Goal: Task Accomplishment & Management: Complete application form

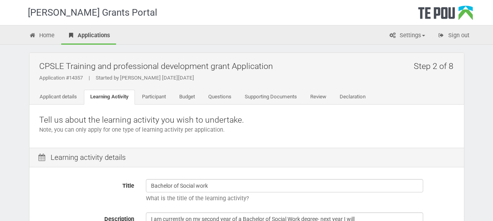
scroll to position [118, 0]
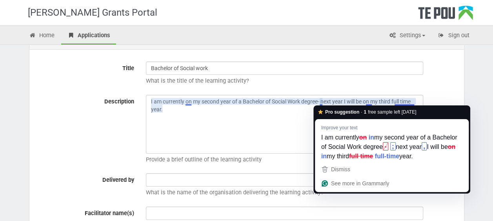
click at [319, 104] on textarea "I am currently on my second year of a Bachelor of Social Work degree- next year…" at bounding box center [284, 124] width 277 height 59
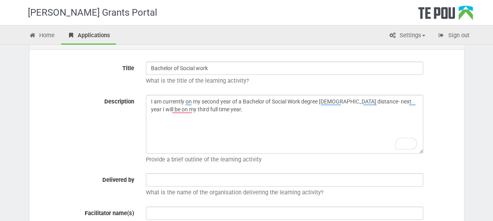
click at [329, 105] on textarea "I am currently on my second year of a Bachelor of Social Work degree full time …" at bounding box center [284, 124] width 277 height 59
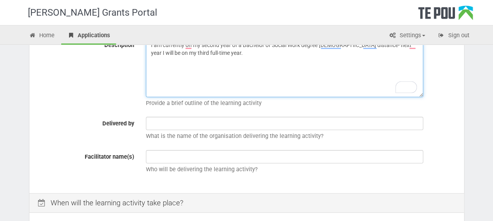
scroll to position [174, 0]
type textarea "I am currently on my second year of a Bachelor of Social Work degree full-time …"
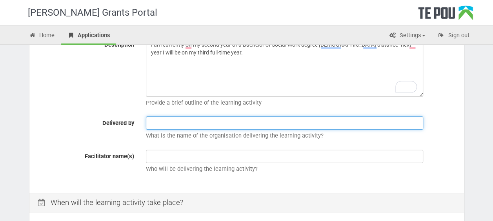
click at [191, 125] on input "text" at bounding box center [284, 122] width 277 height 13
type input "Massey University"
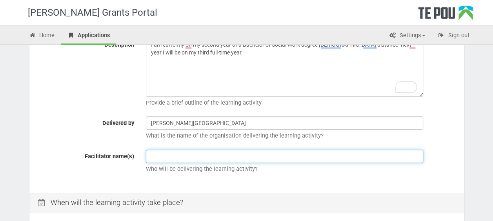
click at [197, 156] on input "text" at bounding box center [284, 156] width 277 height 13
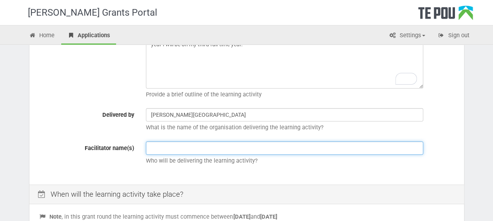
scroll to position [182, 0]
type input "Massey University"
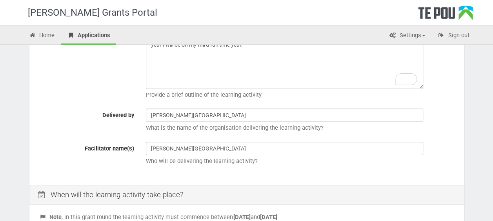
click at [247, 171] on div "Title Bachelor of Social work What is the title of the learning activity? Descr…" at bounding box center [246, 86] width 434 height 198
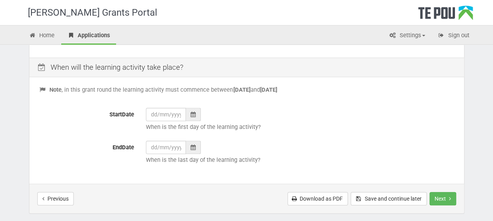
scroll to position [310, 0]
click at [191, 118] on div at bounding box center [193, 113] width 15 height 13
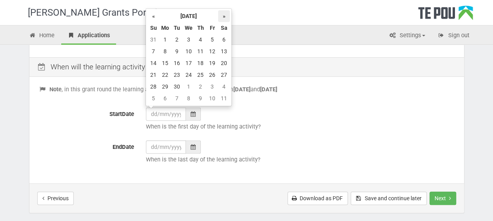
click at [225, 20] on th "»" at bounding box center [224, 16] width 12 height 12
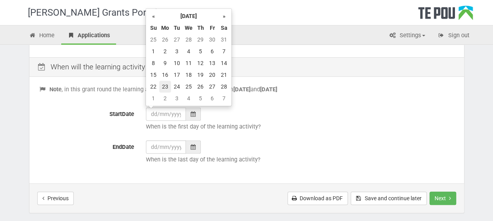
click at [166, 84] on td "23" at bounding box center [165, 87] width 12 height 12
type input "23/02/2026"
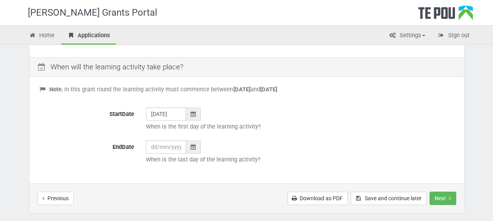
click at [194, 150] on div at bounding box center [193, 146] width 15 height 13
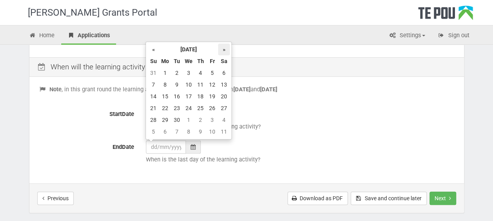
click at [224, 51] on th "»" at bounding box center [224, 50] width 12 height 12
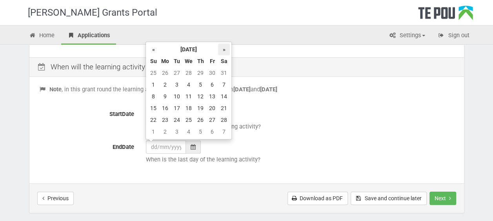
click at [224, 51] on th "»" at bounding box center [224, 50] width 12 height 12
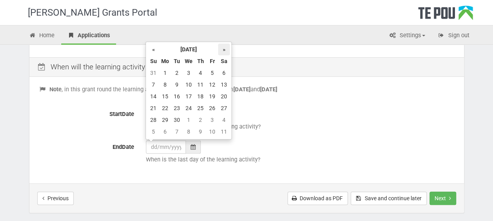
click at [224, 51] on th "»" at bounding box center [224, 50] width 12 height 12
click at [224, 50] on th "»" at bounding box center [224, 50] width 12 height 12
click at [216, 110] on td "20" at bounding box center [212, 108] width 12 height 12
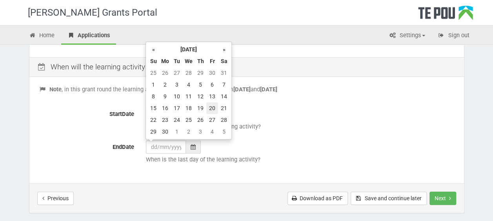
type input "20/11/2026"
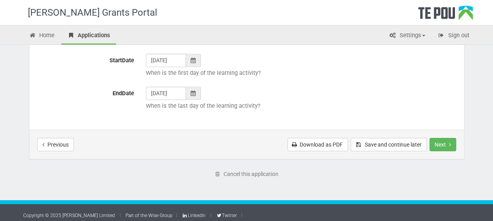
scroll to position [367, 0]
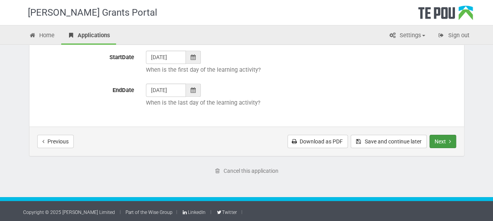
click at [441, 142] on button "Next" at bounding box center [442, 141] width 27 height 13
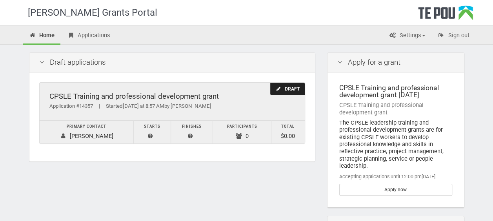
click at [268, 104] on div "Application #14357 | Started Today at 8:57 AM by paige kirby" at bounding box center [171, 106] width 245 height 8
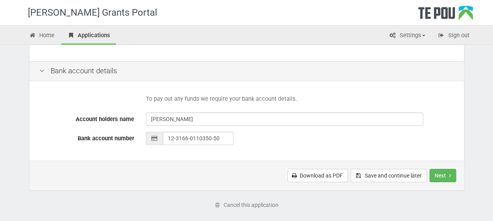
scroll to position [363, 0]
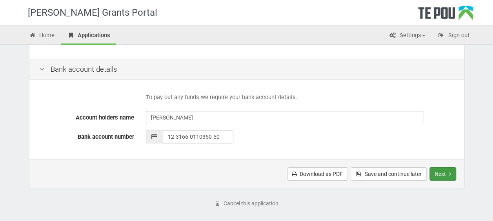
click at [440, 175] on button "Next" at bounding box center [442, 173] width 27 height 13
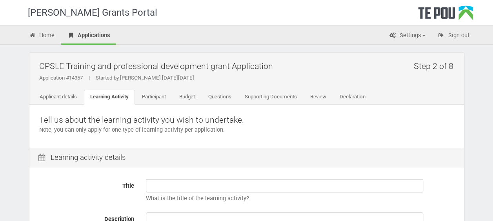
scroll to position [64, 0]
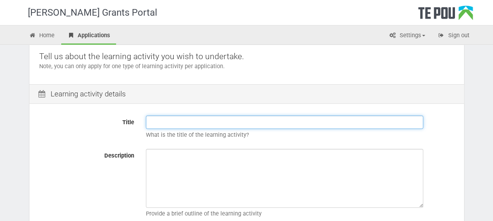
click at [205, 123] on input "Title" at bounding box center [284, 122] width 277 height 13
type input "Bachelor of Social work"
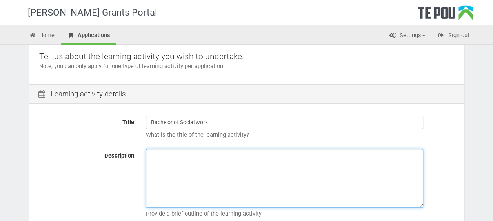
click at [200, 156] on textarea "Description" at bounding box center [284, 178] width 277 height 59
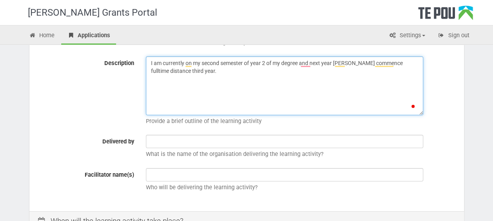
scroll to position [156, 0]
type textarea "I am currently on my second semester of year 2 of my degree and next year witll…"
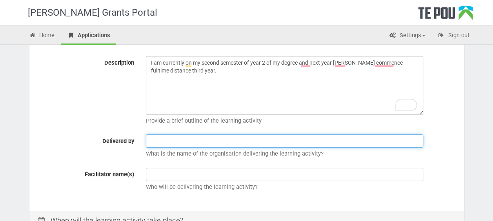
click at [194, 145] on input "text" at bounding box center [284, 140] width 277 height 13
type input "Massey University"
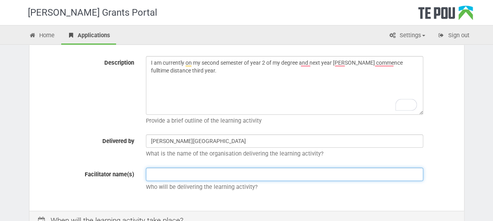
type input "Massey University"
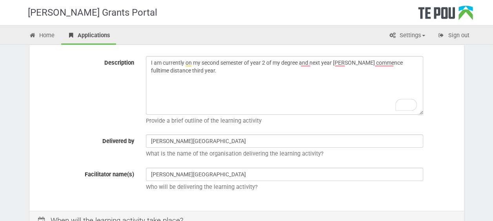
type input "23/02/2026"
type input "20/11/2026"
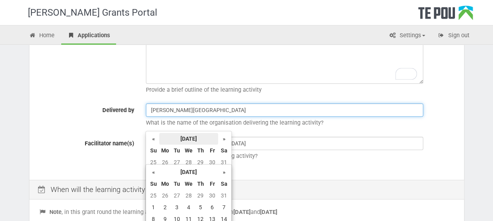
scroll to position [188, 0]
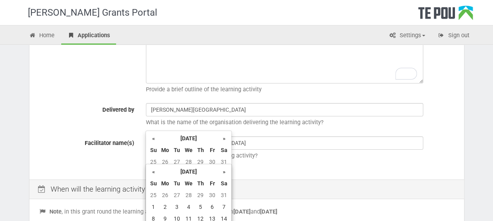
click at [250, 150] on div "Massey University Who will be delivering the learning activity?" at bounding box center [300, 149] width 320 height 27
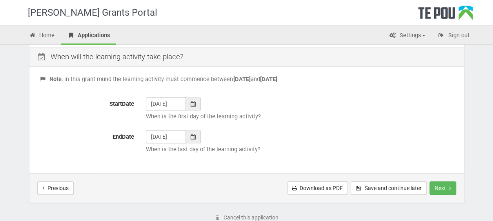
scroll to position [367, 0]
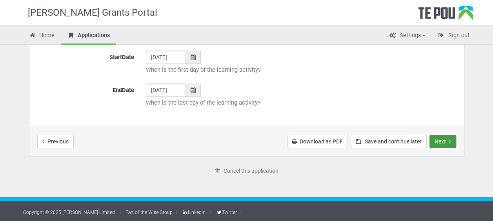
click at [445, 136] on button "Next" at bounding box center [442, 141] width 27 height 13
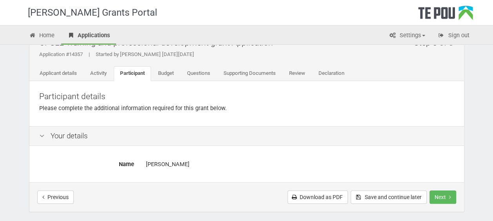
scroll to position [23, 0]
click at [442, 195] on button "Next" at bounding box center [442, 197] width 27 height 13
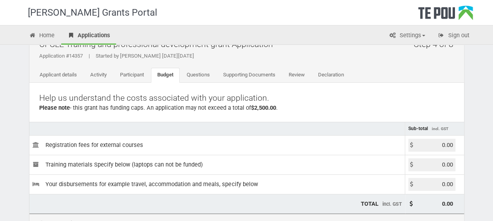
scroll to position [34, 0]
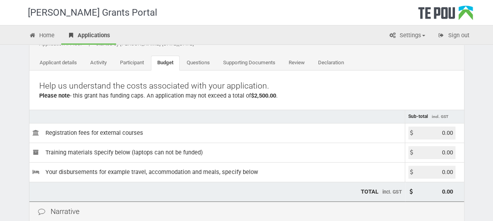
click at [453, 136] on input "0.00" at bounding box center [431, 133] width 47 height 13
type input "0"
type input "1"
type input "2500.00"
type input "2,500.00"
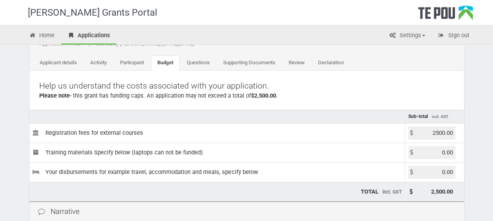
click at [405, 80] on p "Help us understand the costs associated with your application." at bounding box center [246, 85] width 415 height 11
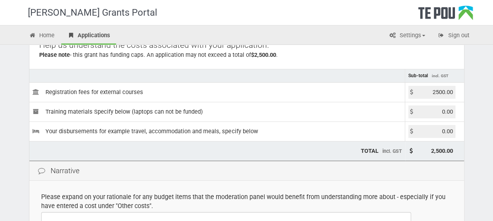
scroll to position [75, 0]
click at [443, 111] on input "0.00" at bounding box center [431, 111] width 47 height 13
click at [449, 111] on input "0.00" at bounding box center [431, 111] width 47 height 13
click at [453, 112] on input "0.00" at bounding box center [431, 111] width 47 height 13
click at [453, 91] on input "2500.00" at bounding box center [431, 91] width 47 height 13
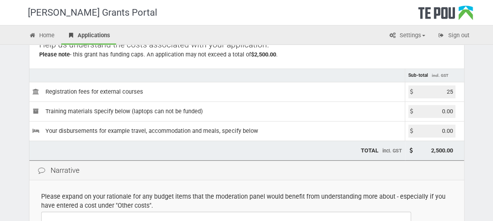
type input "2"
type input "1500.00"
type input "1,500.00"
click at [445, 112] on input "0.00" at bounding box center [431, 111] width 47 height 13
click at [453, 111] on input "01000.00" at bounding box center [431, 111] width 47 height 13
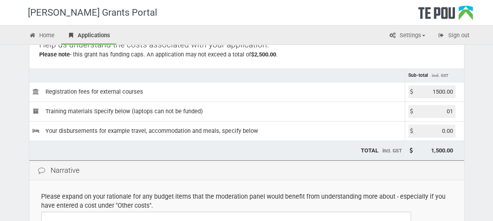
type input "0"
type input "1000.00"
type input "2,500.00"
click at [298, 161] on div "Narrative" at bounding box center [246, 171] width 434 height 20
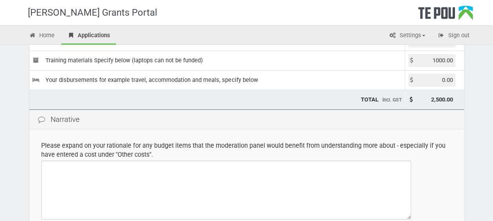
scroll to position [127, 0]
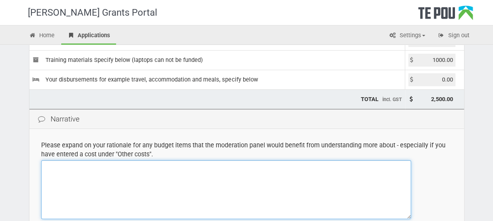
click at [211, 207] on textarea at bounding box center [226, 189] width 370 height 59
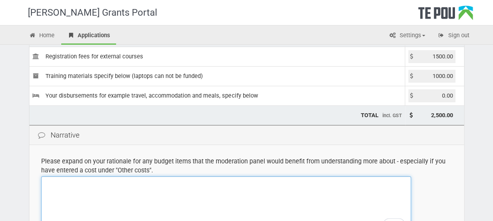
scroll to position [110, 0]
type textarea "This application is"
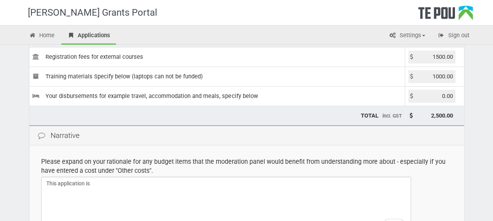
drag, startPoint x: 439, startPoint y: 74, endPoint x: 408, endPoint y: 76, distance: 31.4
click at [408, 76] on td "1000.00" at bounding box center [434, 77] width 59 height 20
type input "0.00"
type input "1,500.00"
drag, startPoint x: 452, startPoint y: 56, endPoint x: 373, endPoint y: 68, distance: 80.1
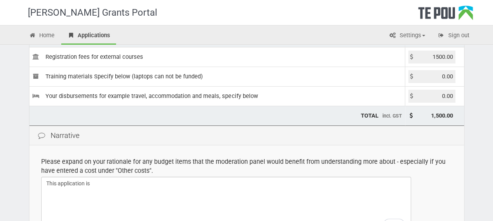
click at [373, 68] on tbody "Sub-total incl. GST Registration fees for external courses 1500.00 Training mat…" at bounding box center [246, 70] width 434 height 72
type input "2500.00"
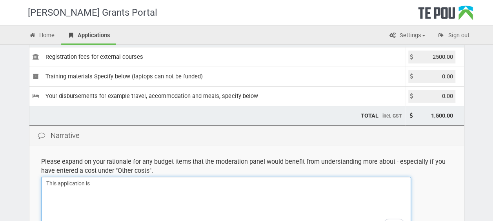
type input "2,500.00"
click at [109, 183] on textarea "This application is" at bounding box center [226, 206] width 370 height 59
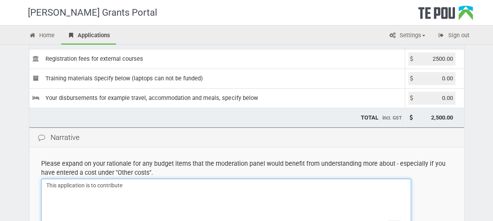
type textarea "This application is to contribute"
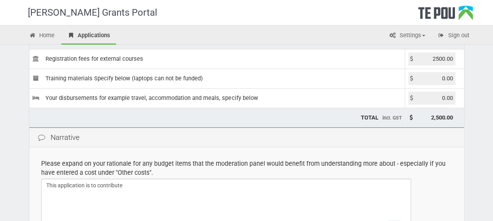
click at [453, 58] on input "2500.00" at bounding box center [431, 59] width 47 height 13
type input "2"
type input "1500.00"
type input "1,500.00"
click at [452, 75] on input "0.00" at bounding box center [431, 78] width 47 height 13
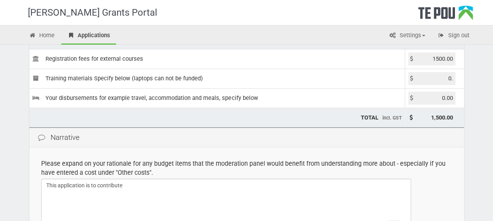
type input "0"
type input "1000.00"
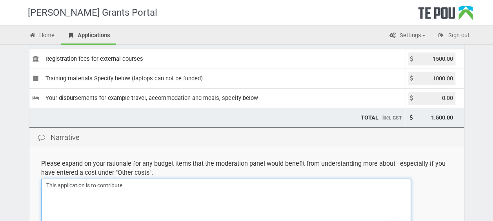
type input "2,500.00"
click at [182, 191] on textarea "This application is to contribute" at bounding box center [226, 208] width 370 height 59
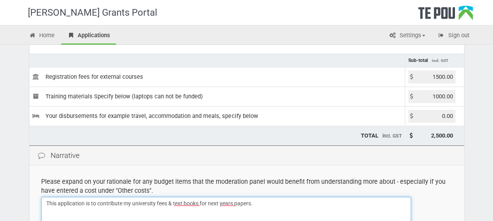
scroll to position [151, 0]
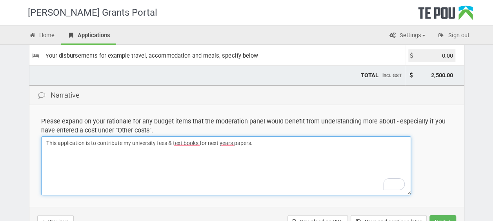
click at [167, 143] on textarea "This application is to contribute my university fees & text books for next year…" at bounding box center [226, 165] width 370 height 59
click at [371, 144] on textarea "This application is to contribute my university fees that are a total of aroud …" at bounding box center [226, 165] width 370 height 59
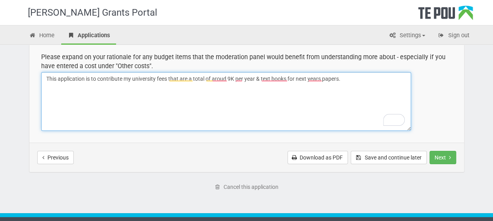
scroll to position [218, 0]
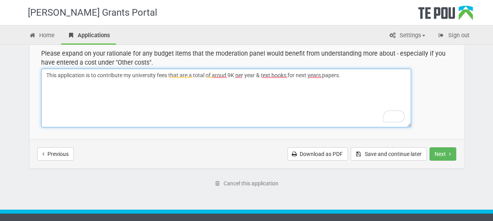
click at [221, 78] on textarea "This application is to contribute my university fees that are a total of aroud …" at bounding box center [226, 98] width 370 height 59
type textarea "This application is to contribute my university fees that are a total of around…"
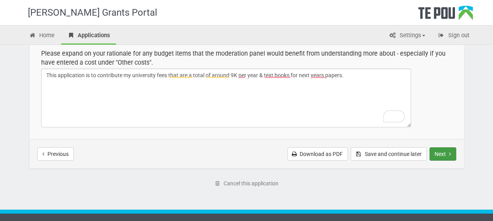
click at [444, 146] on div "Previous Download as PDF Save and continue later Next Submit application" at bounding box center [246, 153] width 434 height 29
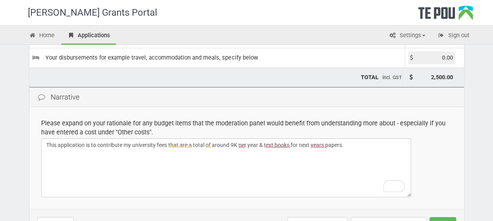
scroll to position [185, 0]
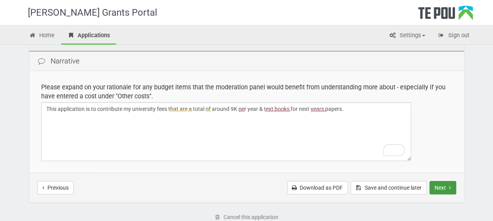
click at [437, 188] on button "Next" at bounding box center [442, 187] width 27 height 13
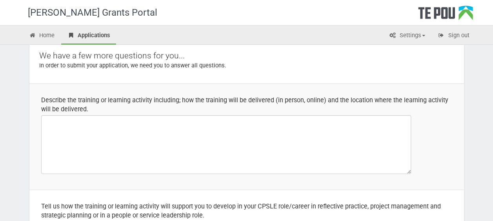
scroll to position [63, 0]
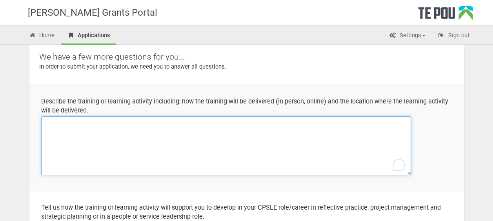
click at [122, 141] on textarea "To enrich screen reader interactions, please activate Accessibility in Grammarl…" at bounding box center [226, 145] width 370 height 59
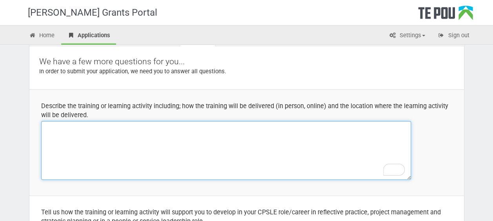
scroll to position [58, 0]
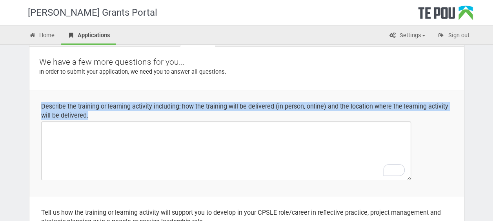
drag, startPoint x: 91, startPoint y: 115, endPoint x: 38, endPoint y: 100, distance: 54.2
click at [38, 100] on td "Describe the training or learning activity including; how the training will be …" at bounding box center [246, 143] width 434 height 106
drag, startPoint x: 38, startPoint y: 100, endPoint x: 69, endPoint y: 108, distance: 31.6
copy div "Describe the training or learning activity including; how the training will be …"
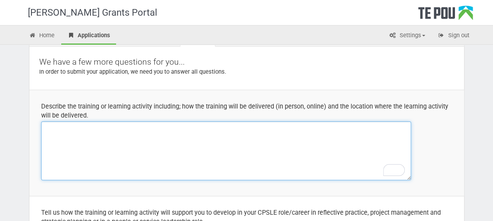
click at [85, 138] on textarea "To enrich screen reader interactions, please activate Accessibility in Grammarl…" at bounding box center [226, 151] width 370 height 59
paste textarea "I am currently undertaking a Bachelor of Social Work degree through Massey Univ…"
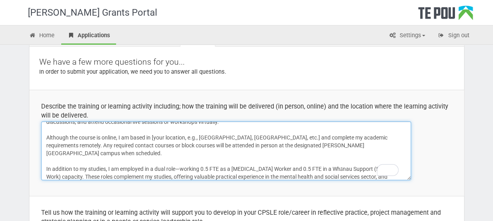
scroll to position [0, 0]
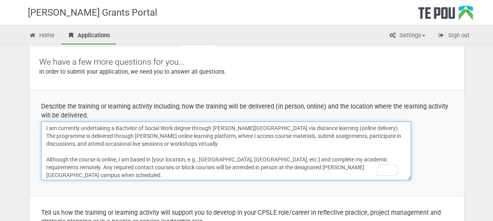
click at [159, 144] on textarea "I am currently undertaking a Bachelor of Social Work degree through Massey Univ…" at bounding box center [226, 151] width 370 height 59
click at [196, 150] on textarea "I am currently undertaking a Bachelor of Social Work degree through Massey Univ…" at bounding box center [226, 151] width 370 height 59
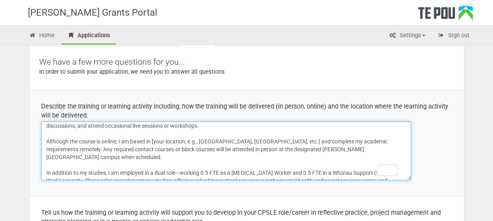
scroll to position [20, 0]
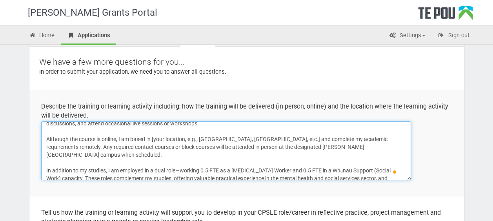
click at [270, 140] on textarea "I am currently undertaking a Bachelor of Social Work degree through Massey Univ…" at bounding box center [226, 151] width 370 height 59
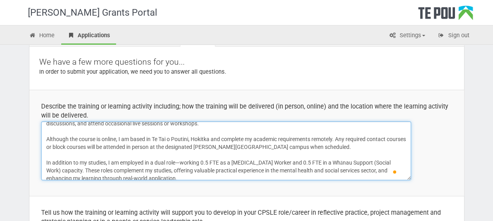
click at [276, 158] on textarea "I am currently undertaking a Bachelor of Social Work degree through Massey Univ…" at bounding box center [226, 151] width 370 height 59
click at [194, 142] on textarea "I am currently undertaking a Bachelor of Social Work degree through Massey Univ…" at bounding box center [226, 151] width 370 height 59
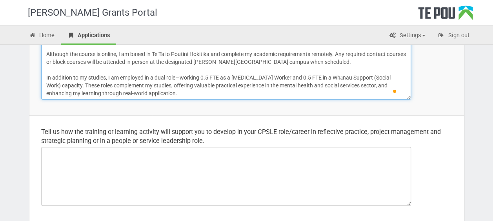
type textarea "I am currently undertaking a Bachelor of Social Work degree through Massey Univ…"
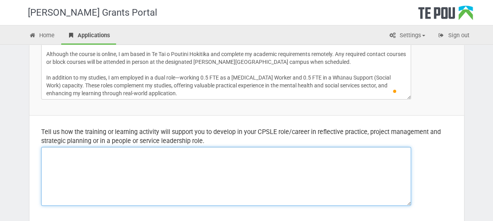
click at [219, 176] on textarea at bounding box center [226, 176] width 370 height 59
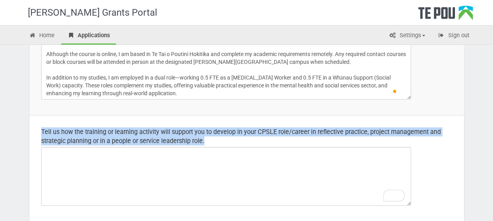
drag, startPoint x: 205, startPoint y: 144, endPoint x: 35, endPoint y: 130, distance: 170.7
click at [35, 130] on td "Tell us how the training or learning activity will support you to develop in yo…" at bounding box center [246, 168] width 434 height 106
drag, startPoint x: 35, startPoint y: 130, endPoint x: 86, endPoint y: 139, distance: 51.8
click at [86, 139] on div "Tell us how the training or learning activity will support you to develop in yo…" at bounding box center [246, 136] width 411 height 18
copy div "Tell us how the training or learning activity will support you to develop in yo…"
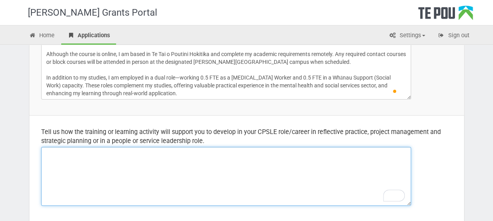
click at [107, 155] on textarea "To enrich screen reader interactions, please activate Accessibility in Grammarl…" at bounding box center [226, 176] width 370 height 59
paste textarea "Studying towards my Bachelor of Social Work through Massey University is provid…"
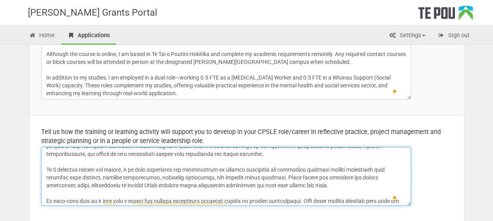
scroll to position [64, 0]
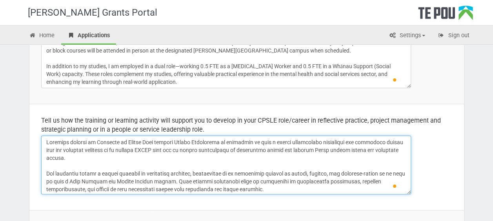
click at [156, 151] on textarea "To enrich screen reader interactions, please activate Accessibility in Grammarl…" at bounding box center [226, 165] width 370 height 59
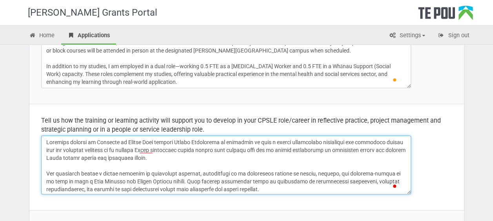
click at [238, 165] on textarea "To enrich screen reader interactions, please activate Accessibility in Grammarl…" at bounding box center [226, 165] width 370 height 59
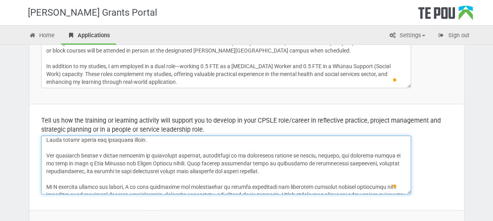
click at [84, 154] on textarea "To enrich screen reader interactions, please activate Accessibility in Grammarl…" at bounding box center [226, 165] width 370 height 59
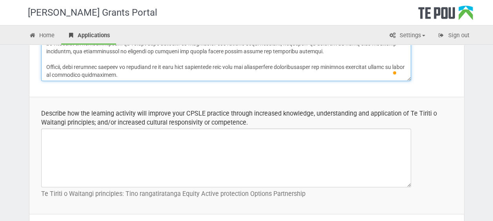
type textarea "Studying towards my Bachelor of Social Work through Massey University is provid…"
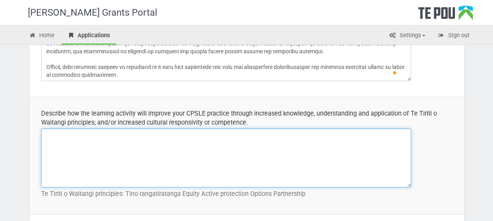
click at [151, 136] on textarea at bounding box center [226, 158] width 370 height 59
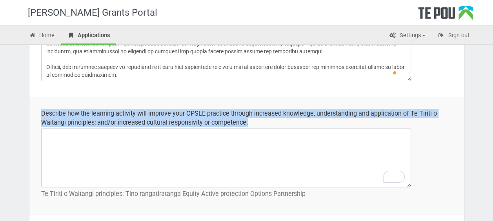
drag, startPoint x: 251, startPoint y: 122, endPoint x: 40, endPoint y: 116, distance: 211.0
click at [40, 116] on td "Describe how the learning activity will improve your CPSLE practice through inc…" at bounding box center [246, 155] width 434 height 117
drag, startPoint x: 40, startPoint y: 116, endPoint x: 84, endPoint y: 120, distance: 43.7
copy div "Describe how the learning activity will improve your CPSLE practice through inc…"
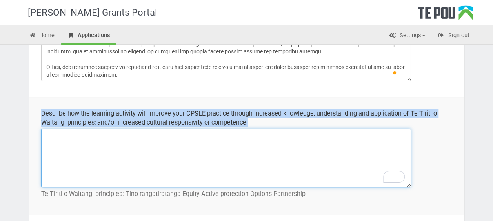
click at [81, 161] on textarea "To enrich screen reader interactions, please activate Accessibility in Grammarl…" at bounding box center [226, 158] width 370 height 59
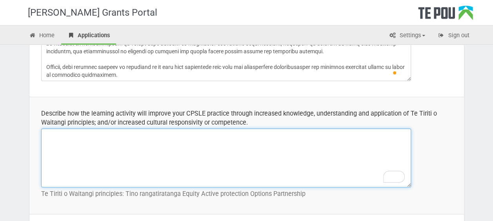
click at [81, 161] on textarea "To enrich screen reader interactions, please activate Accessibility in Grammarl…" at bounding box center [226, 158] width 370 height 59
paste textarea "Through my social work degree at Massey, I’ve built a strong understanding of T…"
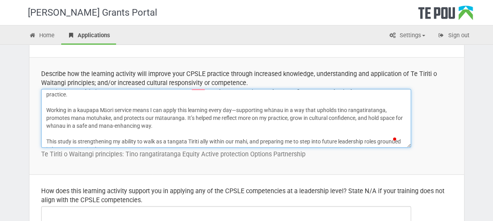
scroll to position [303, 0]
click at [198, 133] on textarea "Through my social work degree at Massey, I’ve built a strong understanding of T…" at bounding box center [226, 118] width 370 height 59
click at [324, 142] on textarea "Through my social work degree at Massey, I’ve built a strong understanding of T…" at bounding box center [226, 118] width 370 height 59
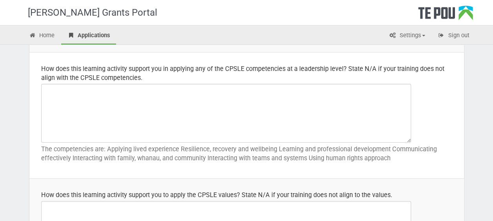
scroll to position [426, 0]
type textarea "Through my social work degree at Massey, I’ve built a strong understanding of T…"
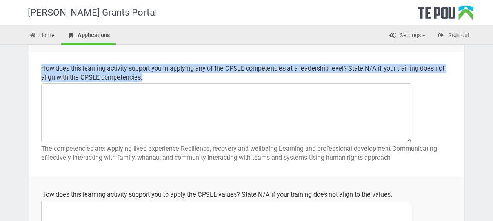
drag, startPoint x: 148, startPoint y: 75, endPoint x: 33, endPoint y: 71, distance: 115.0
click at [33, 71] on td "How does this learning activity support you in applying any of the CPSLE compet…" at bounding box center [246, 115] width 434 height 126
drag, startPoint x: 33, startPoint y: 71, endPoint x: 102, endPoint y: 69, distance: 69.0
copy div "How does this learning activity support you in applying any of the CPSLE compet…"
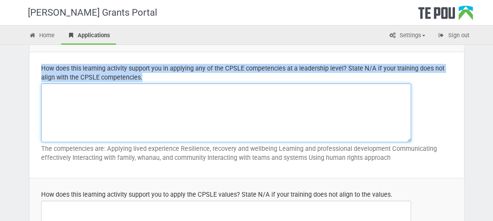
click at [145, 104] on textarea at bounding box center [226, 113] width 370 height 59
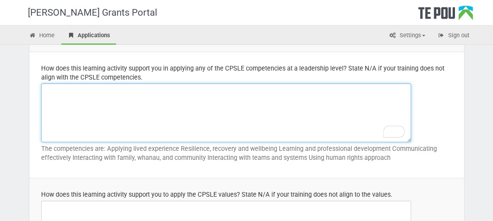
paste textarea "My social work degree supports several CPSLE leadership competencies, especiall…"
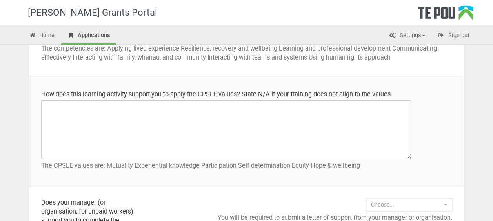
scroll to position [527, 0]
type textarea "My social work degree supports several CPSLE leadership competencies, especiall…"
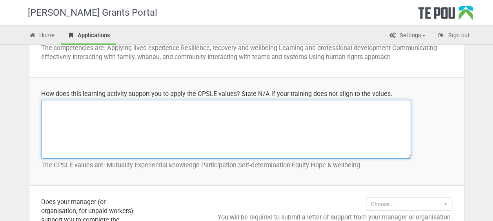
click at [196, 124] on textarea at bounding box center [226, 129] width 370 height 59
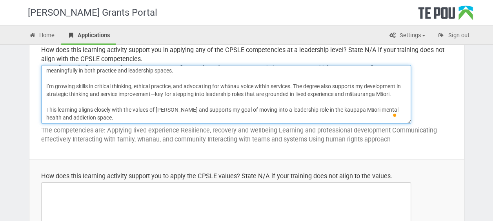
scroll to position [0, 0]
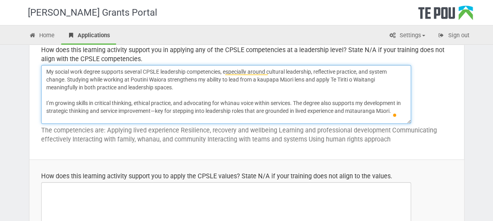
drag, startPoint x: 119, startPoint y: 119, endPoint x: 35, endPoint y: 58, distance: 104.2
click at [35, 58] on td "How does this learning activity support you in applying any of the CPSLE compet…" at bounding box center [246, 97] width 434 height 126
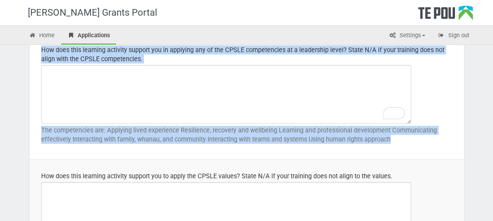
drag, startPoint x: 392, startPoint y: 138, endPoint x: 38, endPoint y: 49, distance: 366.0
click at [38, 49] on td "How does this learning activity support you in applying any of the CPSLE compet…" at bounding box center [246, 97] width 434 height 126
drag, startPoint x: 38, startPoint y: 49, endPoint x: 84, endPoint y: 56, distance: 46.9
copy td "How does this learning activity support you in applying any of the CPSLE compet…"
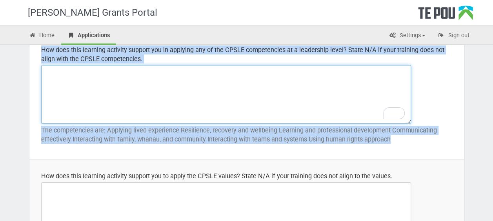
click at [111, 111] on textarea "To enrich screen reader interactions, please activate Accessibility in Grammarl…" at bounding box center [226, 94] width 370 height 59
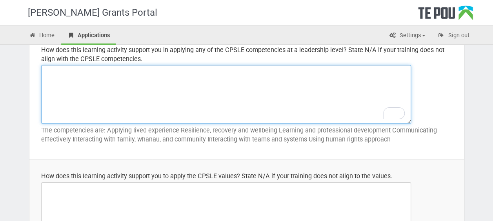
paste textarea "My social work degree supports me to grow in several CPSLE competencies at a le…"
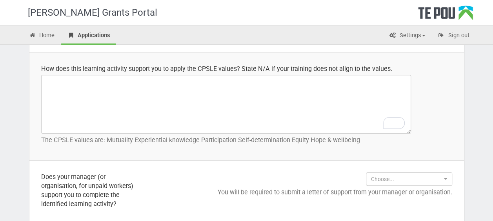
scroll to position [552, 0]
type textarea "My social work degree supports me to grow in several CPSLE competencies at a le…"
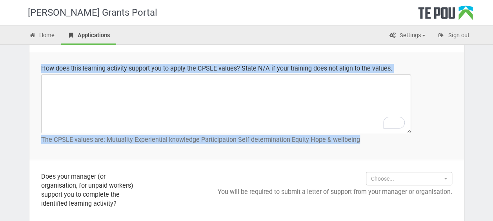
drag, startPoint x: 359, startPoint y: 136, endPoint x: 35, endPoint y: 62, distance: 331.9
click at [35, 62] on td "How does this learning activity support you to apply the CPSLE values? State N/…" at bounding box center [246, 106] width 434 height 108
copy td "How does this learning activity support you to apply the CPSLE values? State N/…"
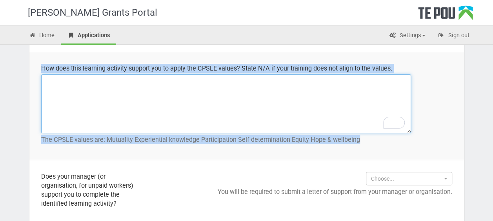
click at [100, 118] on textarea "To enrich screen reader interactions, please activate Accessibility in Grammarl…" at bounding box center [226, 103] width 370 height 59
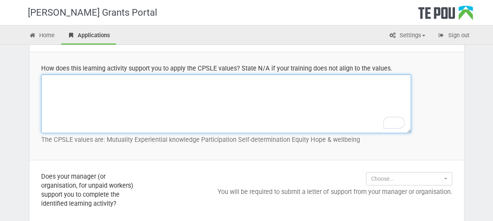
paste textarea "My social work degree supports me to live and apply the CPSLE values every day …"
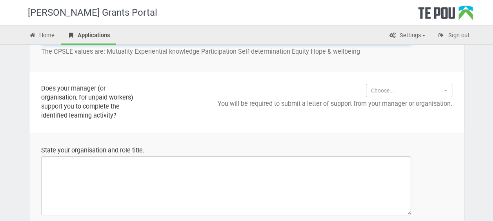
scroll to position [641, 0]
type textarea "My social work degree supports me to live and apply the CPSLE values every day …"
click at [437, 86] on span "Choose..." at bounding box center [406, 90] width 71 height 8
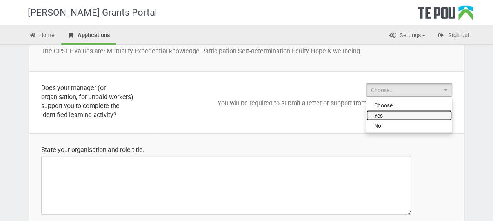
click at [423, 112] on link "Yes" at bounding box center [408, 115] width 85 height 10
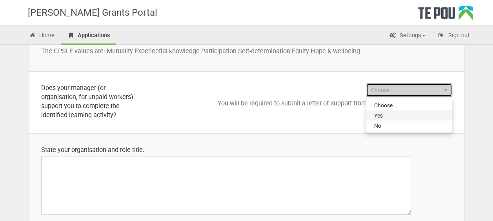
select select "Yes"
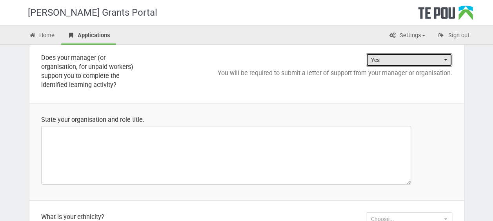
scroll to position [665, 0]
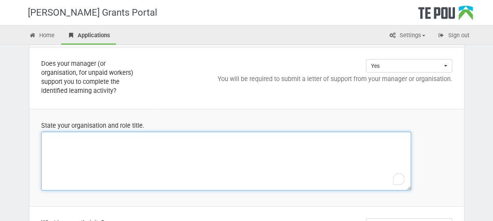
click at [169, 141] on textarea "To enrich screen reader interactions, please activate Accessibility in Grammarl…" at bounding box center [226, 161] width 370 height 59
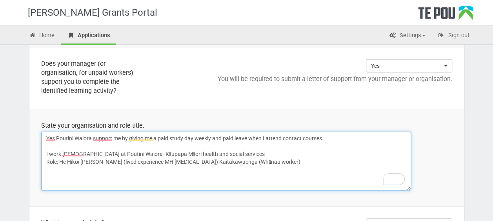
click at [213, 161] on textarea "Yes Poutini Waiora support me by giving me a paid study day weekly and paid lea…" at bounding box center [226, 161] width 370 height 59
click at [60, 161] on textarea "Yes Poutini Waiora support me by giving me a paid study day weekly and paid lea…" at bounding box center [226, 161] width 370 height 59
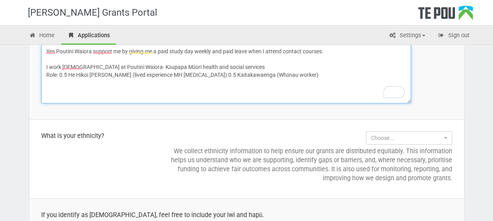
scroll to position [753, 0]
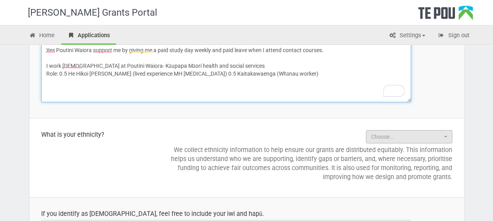
type textarea "Yes Poutini Waiora support me by giving me a paid study day weekly and paid lea…"
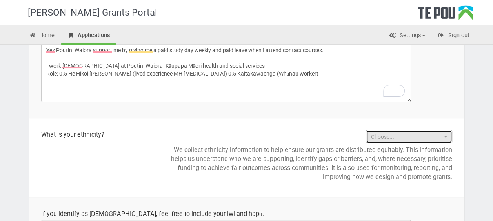
click at [422, 137] on span "Choose..." at bounding box center [406, 137] width 71 height 8
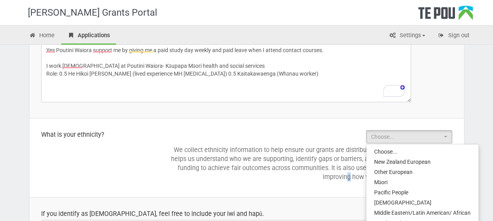
drag, startPoint x: 412, startPoint y: 181, endPoint x: 349, endPoint y: 174, distance: 63.9
click at [349, 174] on p "We collect ethnicity information to help ensure our grants are distributed equi…" at bounding box center [308, 163] width 288 height 36
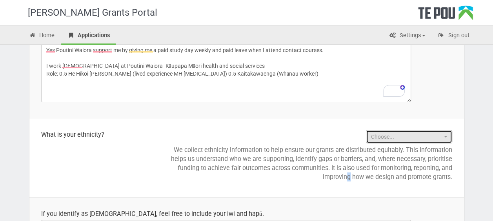
drag, startPoint x: 349, startPoint y: 174, endPoint x: 401, endPoint y: 134, distance: 65.8
click at [401, 134] on span "Choose..." at bounding box center [406, 137] width 71 height 8
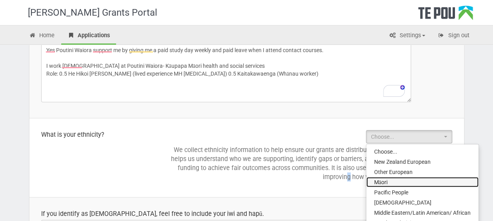
click at [394, 177] on link "Māori" at bounding box center [422, 182] width 112 height 10
select select "Māori"
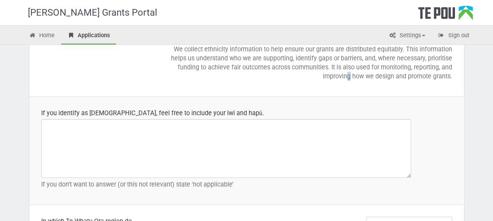
scroll to position [854, 0]
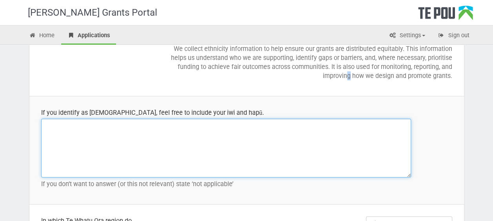
click at [195, 157] on textarea at bounding box center [226, 148] width 370 height 59
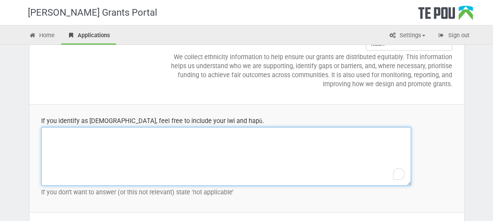
scroll to position [846, 0]
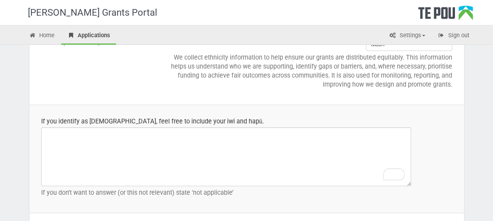
click at [133, 74] on td "What is your ethnicity?" at bounding box center [90, 64] width 123 height 79
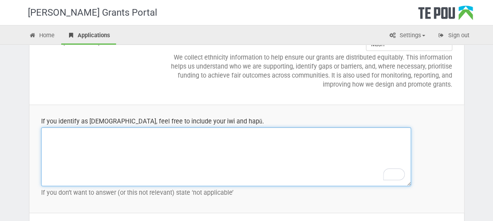
click at [110, 162] on textarea "To enrich screen reader interactions, please activate Accessibility in Grammarl…" at bounding box center [226, 156] width 370 height 59
paste textarea "Kia ora e te whanau, Ko Tutoko te Maunga Ko Makaawhio te Awa Ko Uruoa te Waka K…"
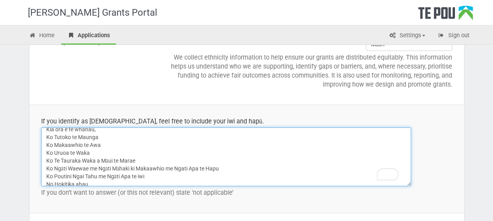
scroll to position [7, 0]
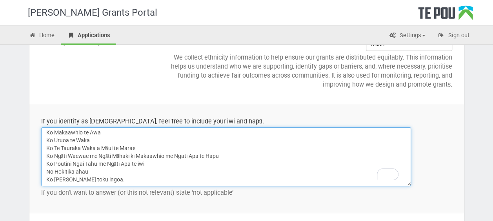
click at [125, 148] on textarea "Kia ora e te whanau, Ko Tutoko te Maunga Ko Makaawhio te Awa Ko Uruoa te Waka K…" at bounding box center [226, 156] width 370 height 59
click at [197, 160] on textarea "Kia ora e te whanau, Ko Tutoko te Maunga Ko Makaawhio te Awa Ko Uruoa te Waka K…" at bounding box center [226, 156] width 370 height 59
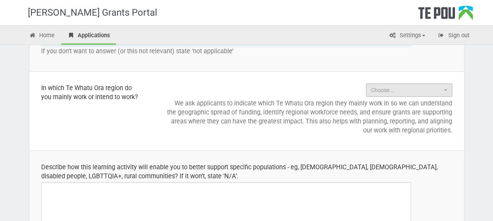
type textarea "Kia ora e te whanau, Ko Tutoko te Maunga Ko Makaawhio te Awa Ko Uruoa te Waka K…"
click at [396, 90] on span "Choose..." at bounding box center [406, 90] width 71 height 8
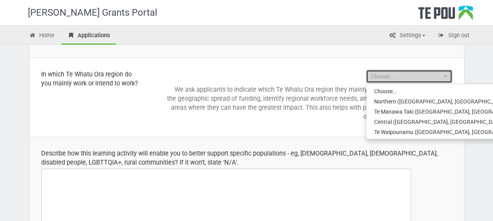
click at [389, 73] on span "Choose..." at bounding box center [406, 77] width 71 height 8
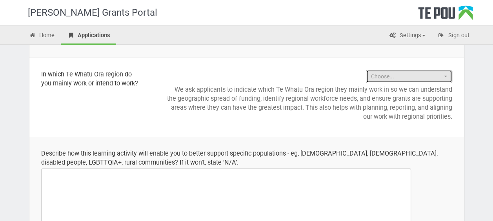
click at [390, 76] on span "Choose..." at bounding box center [406, 77] width 71 height 8
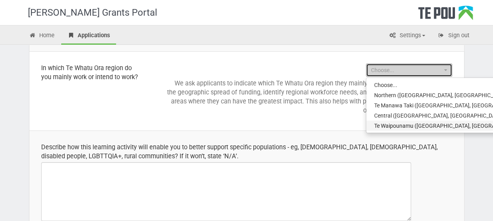
select select "Te Waipounamu (Canterbury, West Coast, Nelson - Marlborough, Southern and South…"
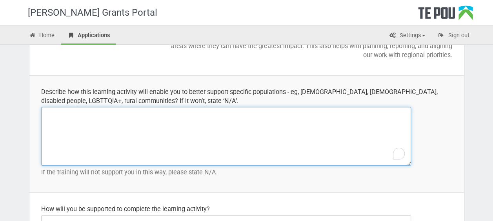
click at [153, 139] on textarea "To enrich screen reader interactions, please activate Accessibility in Grammarl…" at bounding box center [226, 136] width 370 height 59
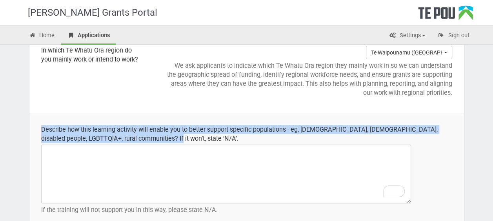
drag, startPoint x: 153, startPoint y: 140, endPoint x: 35, endPoint y: 130, distance: 118.8
click at [35, 130] on td "Describe how this learning activity will enable you to better support specific …" at bounding box center [246, 171] width 434 height 117
copy div "Describe how this learning activity will enable you to better support specific …"
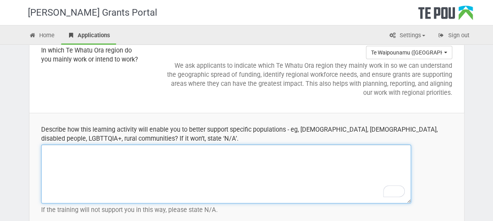
click at [73, 165] on textarea "To enrich screen reader interactions, please activate Accessibility in Grammarl…" at bounding box center [226, 174] width 370 height 59
paste textarea "My social work degree is giving me the tools to better support a wide range of …"
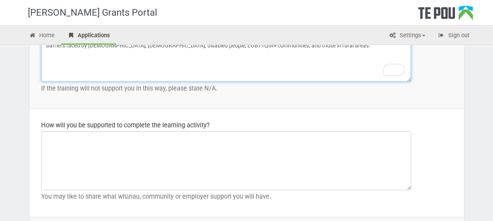
scroll to position [1147, 0]
type textarea "My social work degree is giving me the tools to better support a wide range of …"
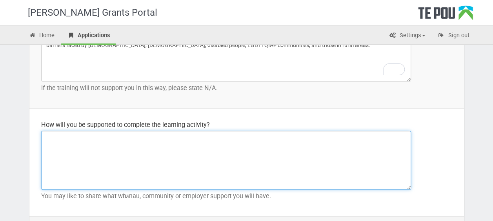
click at [287, 167] on textarea at bounding box center [226, 160] width 370 height 59
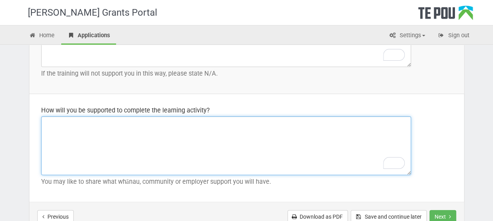
scroll to position [1162, 0]
type textarea "My employer support me paid study days and"
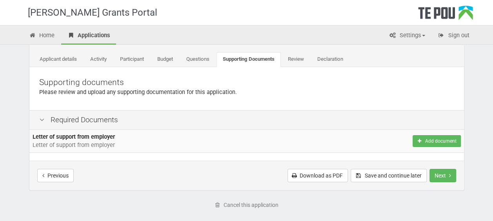
scroll to position [38, 0]
click at [436, 138] on button "Add document" at bounding box center [436, 141] width 48 height 12
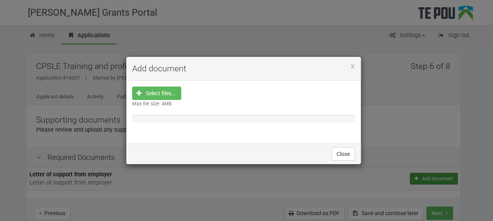
scroll to position [0, 0]
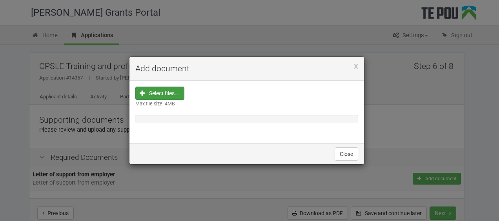
click at [158, 98] on input "file" at bounding box center [162, 143] width 44 height 112
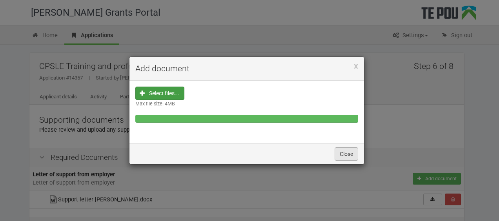
click at [354, 147] on button "Close" at bounding box center [346, 153] width 24 height 13
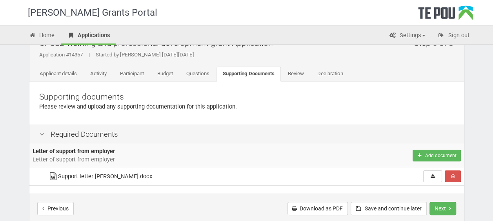
scroll to position [24, 0]
click at [455, 174] on button "Remove" at bounding box center [453, 176] width 16 height 12
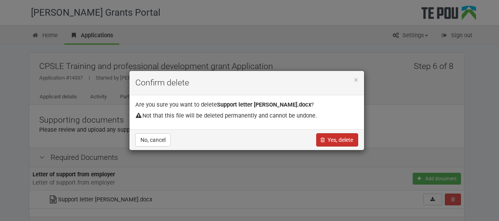
click at [331, 139] on button "Yes, delete" at bounding box center [337, 139] width 42 height 13
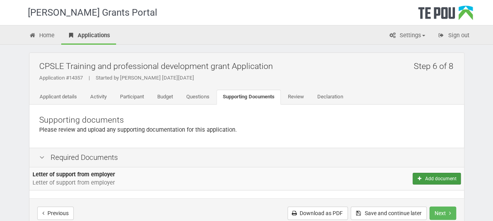
click at [443, 178] on button "Add document" at bounding box center [436, 179] width 48 height 12
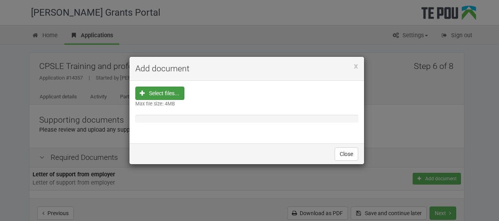
click at [173, 86] on div "Select files... Max file size: 4MB" at bounding box center [246, 112] width 234 height 63
click at [173, 94] on input "file" at bounding box center [162, 143] width 44 height 112
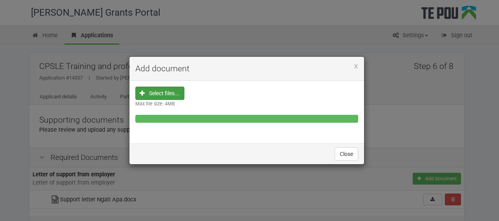
click at [270, 185] on div "x Add document Select files... Max file size: 4MB Close" at bounding box center [249, 110] width 499 height 221
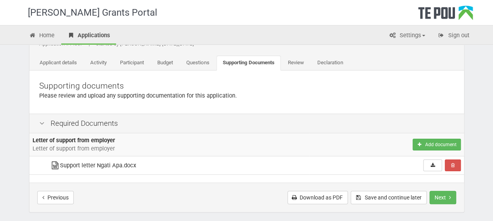
scroll to position [35, 0]
click at [452, 164] on icon "Remove" at bounding box center [453, 165] width 4 height 5
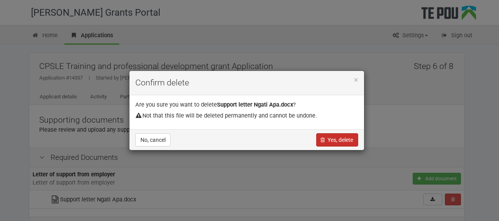
click at [330, 139] on button "Yes, delete" at bounding box center [337, 139] width 42 height 13
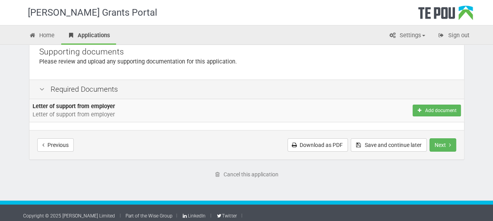
scroll to position [69, 0]
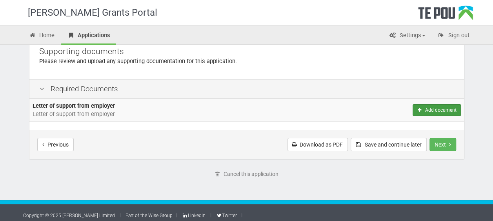
click at [441, 109] on button "Add document" at bounding box center [436, 110] width 48 height 12
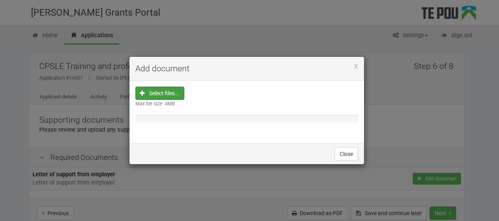
click at [167, 97] on input "file" at bounding box center [162, 143] width 44 height 112
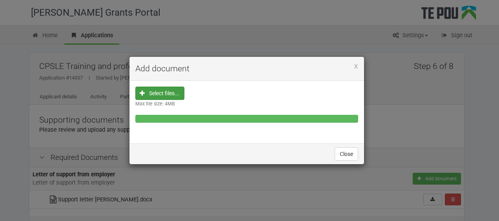
click at [347, 160] on div "Close" at bounding box center [246, 154] width 234 height 21
click at [352, 68] on h4 "Add document" at bounding box center [246, 69] width 223 height 12
click at [357, 64] on span "x" at bounding box center [356, 65] width 4 height 9
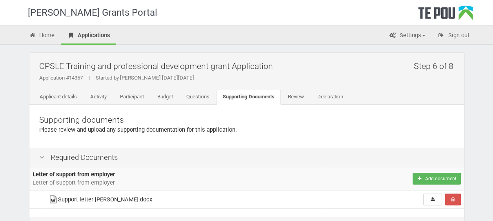
scroll to position [13, 0]
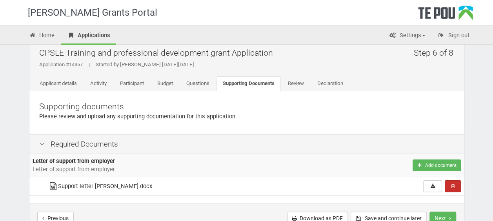
click at [459, 187] on button "Remove" at bounding box center [453, 186] width 16 height 12
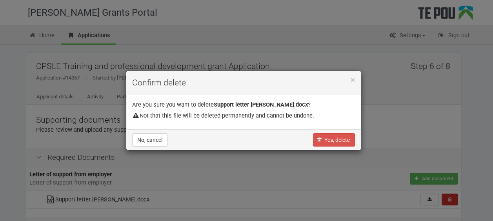
scroll to position [0, 0]
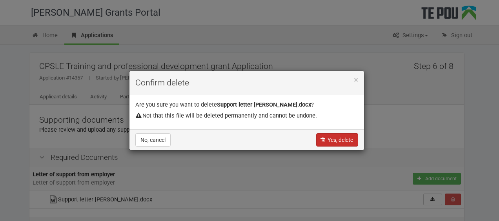
click at [346, 140] on button "Yes, delete" at bounding box center [337, 139] width 42 height 13
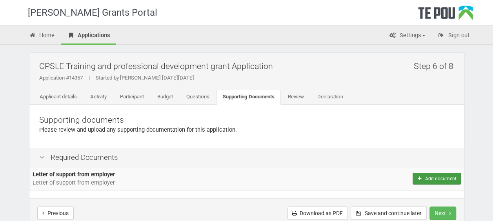
click at [438, 174] on button "Add document" at bounding box center [436, 179] width 48 height 12
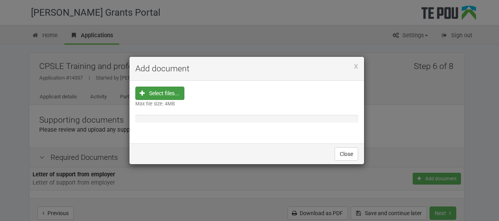
click at [168, 98] on input "file" at bounding box center [162, 143] width 44 height 112
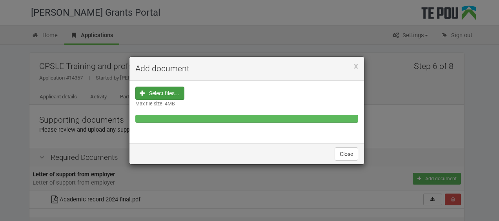
click at [345, 162] on div "Close" at bounding box center [246, 154] width 234 height 21
click at [347, 160] on button "Close" at bounding box center [346, 153] width 24 height 13
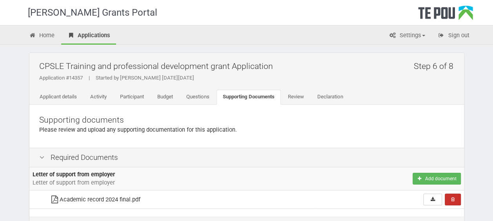
click at [456, 202] on button "Remove" at bounding box center [453, 200] width 16 height 12
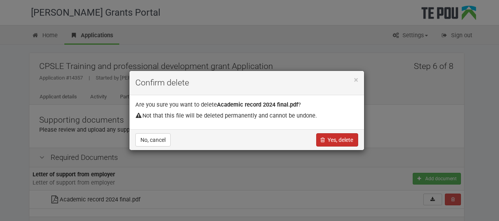
click at [341, 142] on button "Yes, delete" at bounding box center [337, 139] width 42 height 13
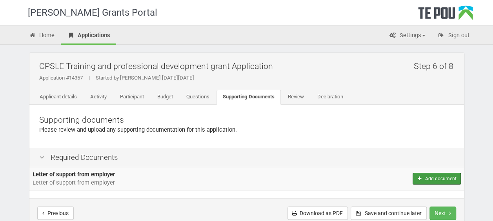
click at [431, 176] on button "Add document" at bounding box center [436, 179] width 48 height 12
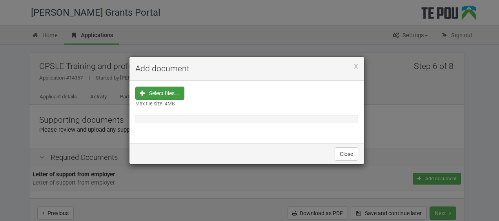
click at [155, 94] on input "file" at bounding box center [162, 143] width 44 height 112
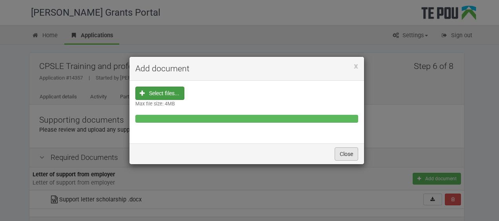
click at [348, 152] on button "Close" at bounding box center [346, 153] width 24 height 13
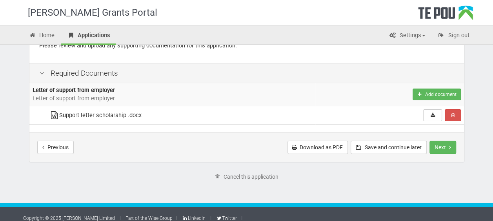
scroll to position [90, 0]
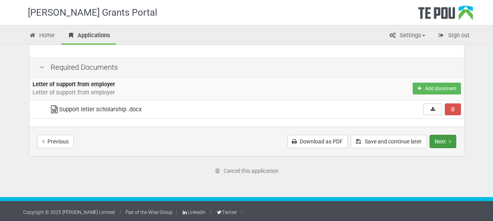
click at [445, 141] on button "Next" at bounding box center [442, 141] width 27 height 13
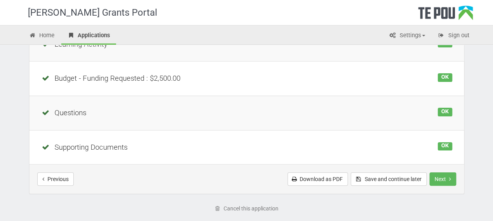
scroll to position [235, 0]
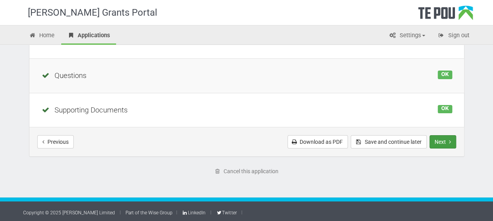
click at [449, 140] on button "Next" at bounding box center [442, 141] width 27 height 13
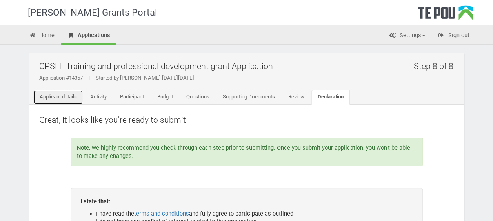
click at [71, 95] on link "Applicant details" at bounding box center [58, 97] width 50 height 15
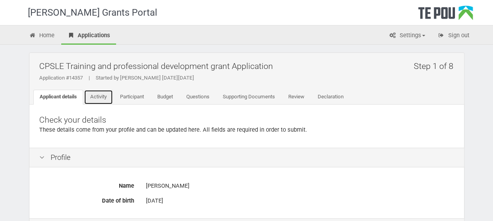
click at [99, 90] on link "Activity" at bounding box center [98, 97] width 29 height 15
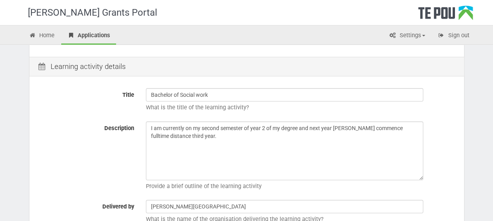
scroll to position [91, 0]
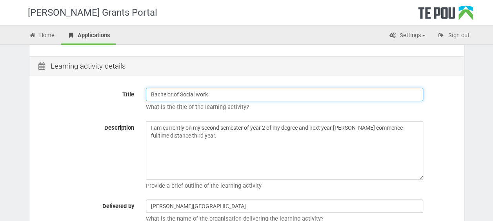
click at [227, 94] on input "Bachelor of Social work" at bounding box center [284, 94] width 277 height 13
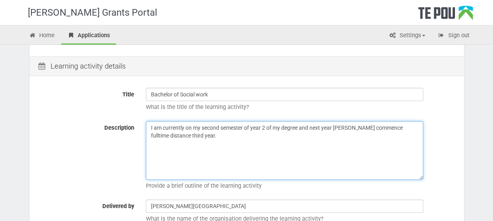
click at [343, 128] on textarea "I am currently on my second semester of year 2 of my degree and next year witll…" at bounding box center [284, 150] width 277 height 59
click at [189, 136] on textarea "I am currently on my second semester of year 2 of my degree and next year witll…" at bounding box center [284, 150] width 277 height 59
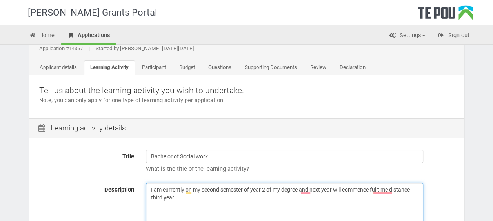
scroll to position [10, 0]
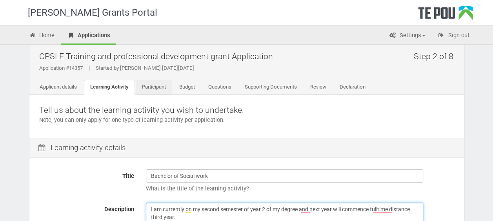
type textarea "I am currently on my second semester of year 2 of my degree and next year will …"
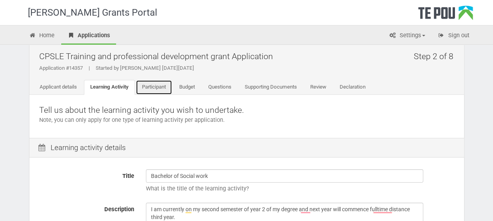
click at [159, 89] on link "Participant" at bounding box center [154, 87] width 36 height 15
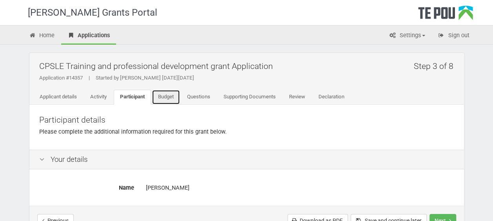
click at [167, 100] on link "Budget" at bounding box center [166, 97] width 28 height 15
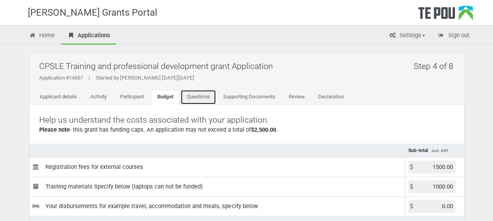
click at [207, 96] on link "Questions" at bounding box center [198, 97] width 36 height 15
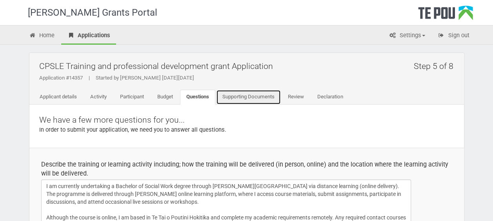
click at [259, 98] on link "Supporting Documents" at bounding box center [248, 97] width 65 height 15
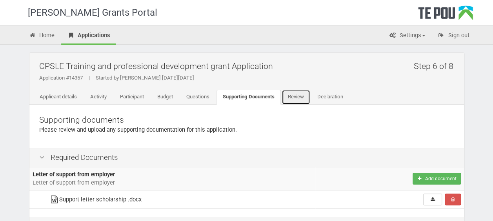
click at [305, 99] on link "Review" at bounding box center [296, 97] width 29 height 15
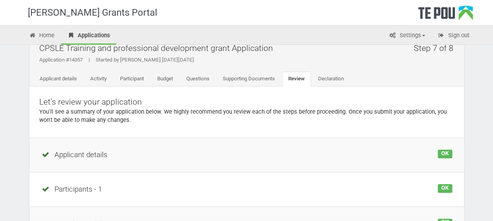
scroll to position [19, 0]
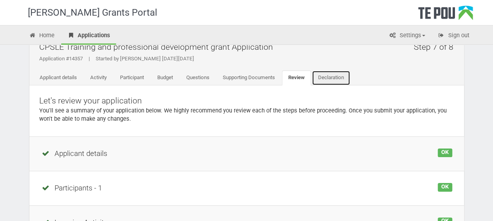
click at [336, 75] on link "Declaration" at bounding box center [331, 78] width 38 height 15
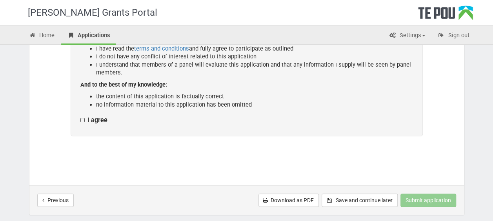
scroll to position [166, 0]
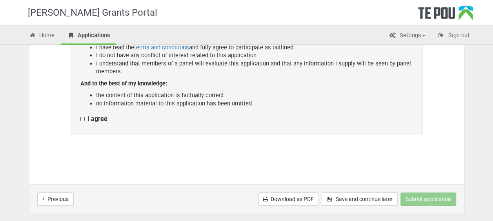
click at [82, 118] on label "I agree" at bounding box center [93, 119] width 27 height 8
click at [80, 115] on input "I agree" at bounding box center [80, 115] width 0 height 0
checkbox input "true"
click at [416, 193] on button "Submit application" at bounding box center [428, 199] width 56 height 13
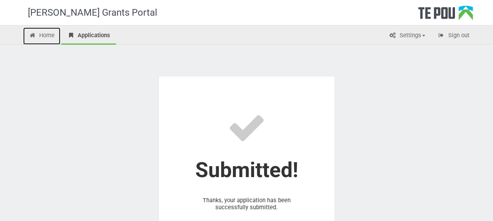
click at [40, 37] on link "Home" at bounding box center [42, 35] width 38 height 17
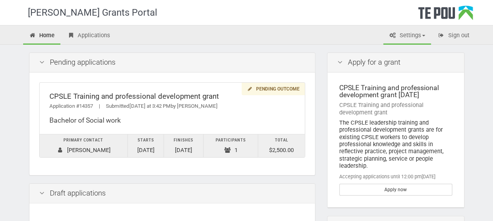
click at [411, 40] on link "Settings" at bounding box center [407, 35] width 48 height 17
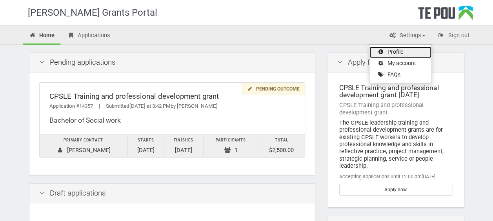
click at [403, 56] on link "Profile" at bounding box center [400, 52] width 62 height 11
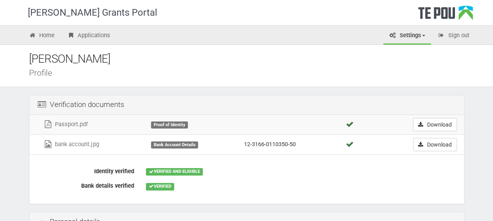
click at [157, 127] on div "Proof of Identity" at bounding box center [169, 125] width 37 height 7
click at [421, 126] on icon at bounding box center [420, 124] width 7 height 5
click at [402, 79] on div "[PERSON_NAME] Profile" at bounding box center [246, 66] width 493 height 42
